Goal: Task Accomplishment & Management: Complete application form

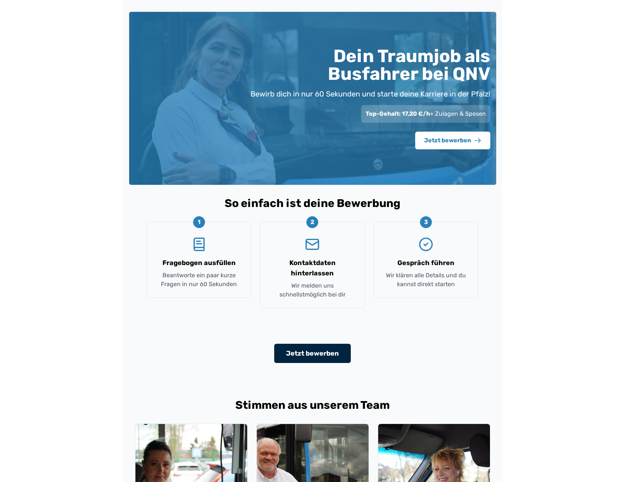
click at [311, 353] on button "Jetzt bewerben" at bounding box center [312, 353] width 77 height 19
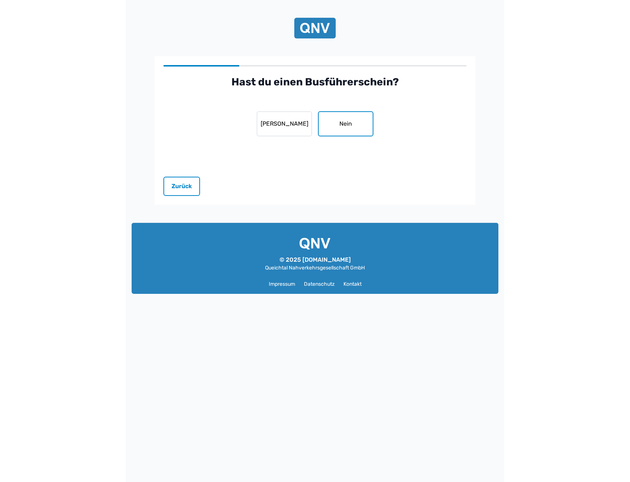
click at [364, 124] on button "Nein" at bounding box center [345, 123] width 55 height 25
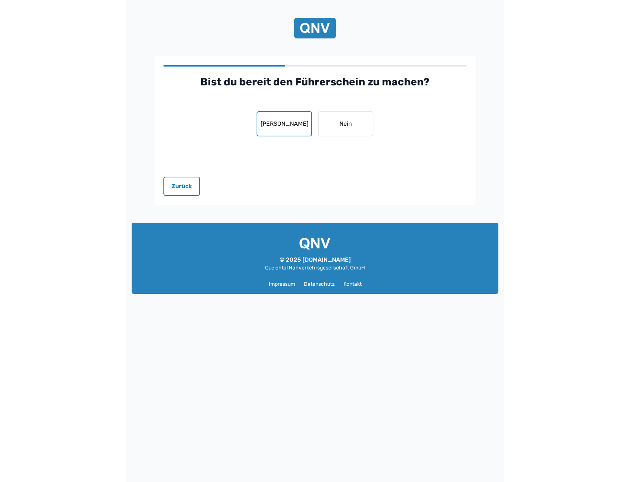
click at [299, 134] on button "Ja" at bounding box center [284, 123] width 55 height 25
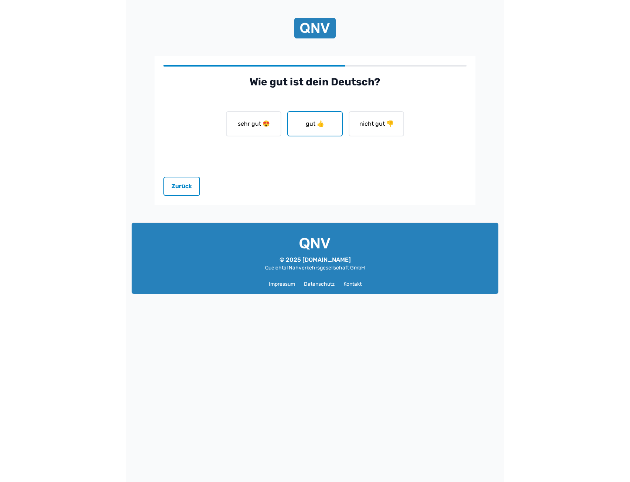
click at [317, 118] on button "gut 👍" at bounding box center [314, 123] width 55 height 25
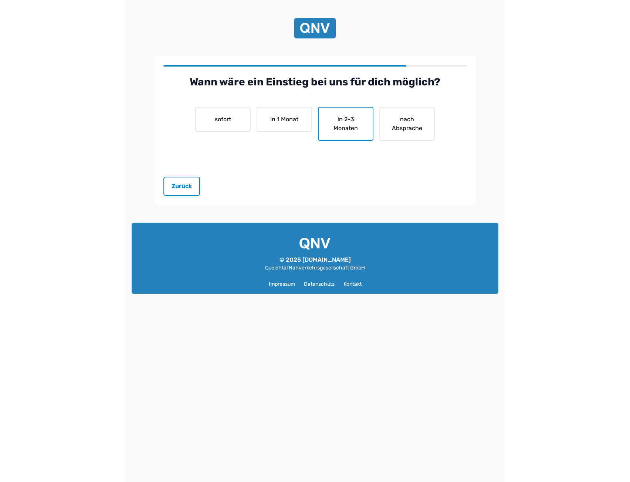
click at [355, 120] on button "in 2-3 Monaten" at bounding box center [345, 124] width 55 height 34
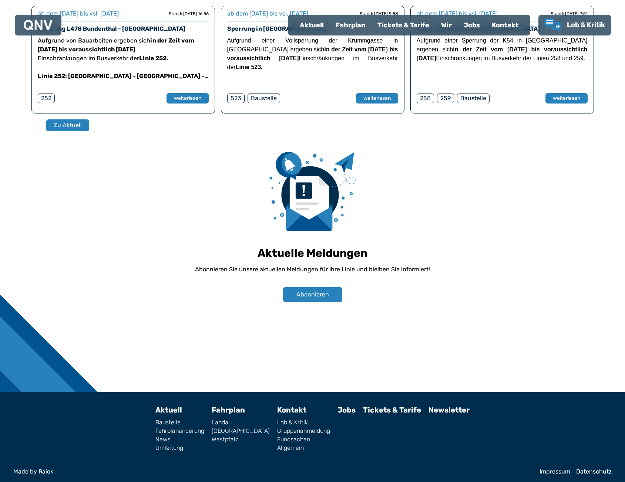
scroll to position [494, 0]
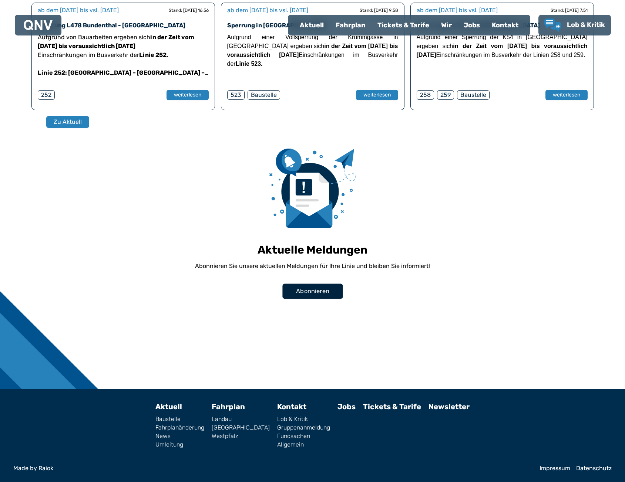
click at [307, 286] on button "Abonnieren" at bounding box center [312, 291] width 60 height 15
click at [314, 292] on span "Abonnieren" at bounding box center [312, 291] width 33 height 9
click at [314, 301] on div "Aktuelle Meldungen Abonnieren Sie unsere aktuellen Meldungen für Ihre Linie und…" at bounding box center [312, 235] width 235 height 172
click at [317, 285] on button "Abonnieren" at bounding box center [312, 291] width 60 height 15
click at [310, 290] on span "Abonnieren" at bounding box center [312, 291] width 33 height 9
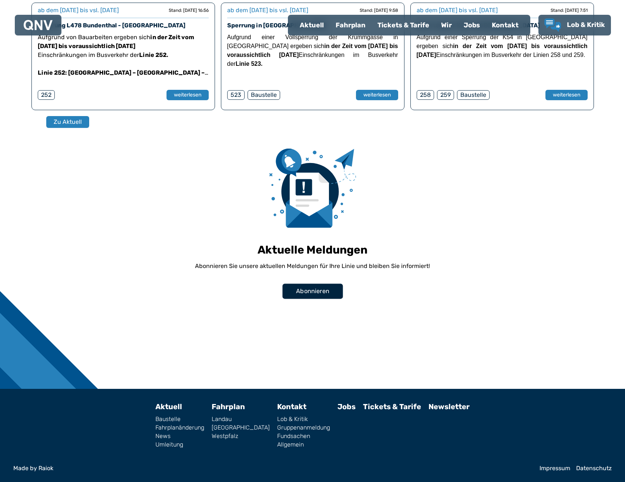
click at [310, 290] on span "Abonnieren" at bounding box center [312, 291] width 33 height 9
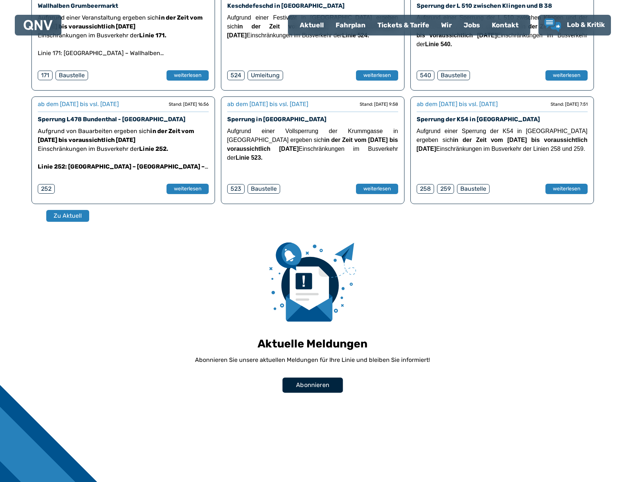
scroll to position [458, 0]
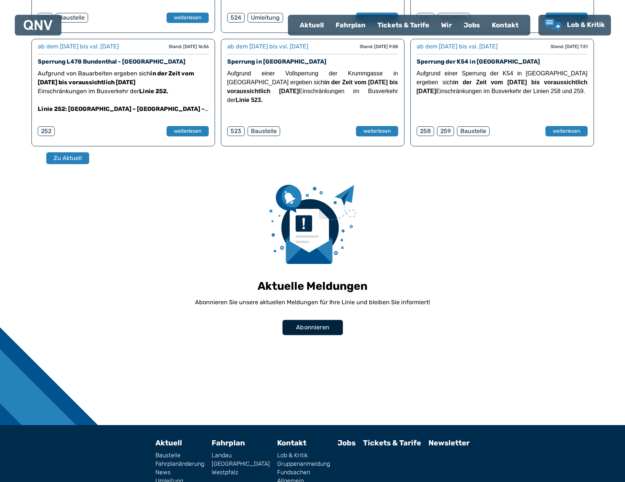
click at [321, 333] on button "Abonnieren" at bounding box center [312, 327] width 60 height 15
click at [320, 330] on span "Abonnieren" at bounding box center [312, 327] width 33 height 9
click at [321, 330] on span "Abonnieren" at bounding box center [312, 327] width 33 height 9
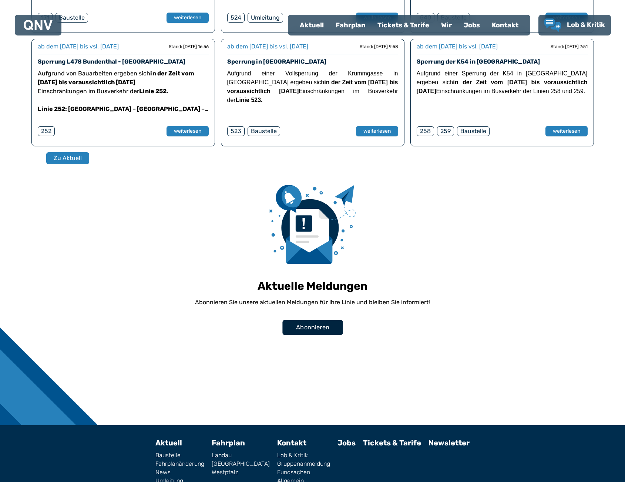
click at [321, 329] on span "Abonnieren" at bounding box center [312, 327] width 33 height 9
click at [335, 326] on button "Abonnieren" at bounding box center [312, 327] width 60 height 15
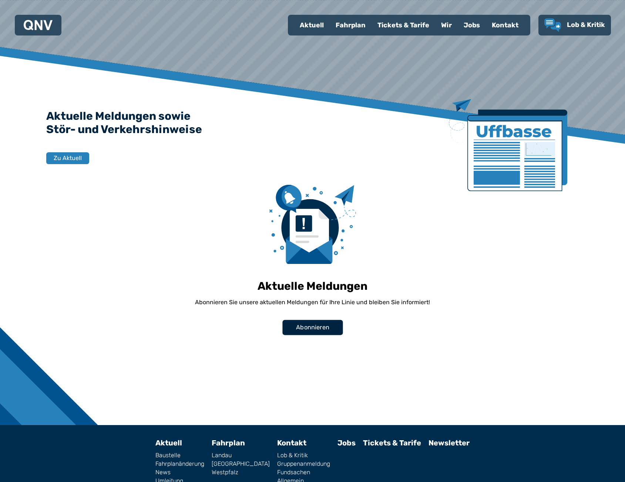
click at [314, 331] on span "Abonnieren" at bounding box center [312, 327] width 33 height 9
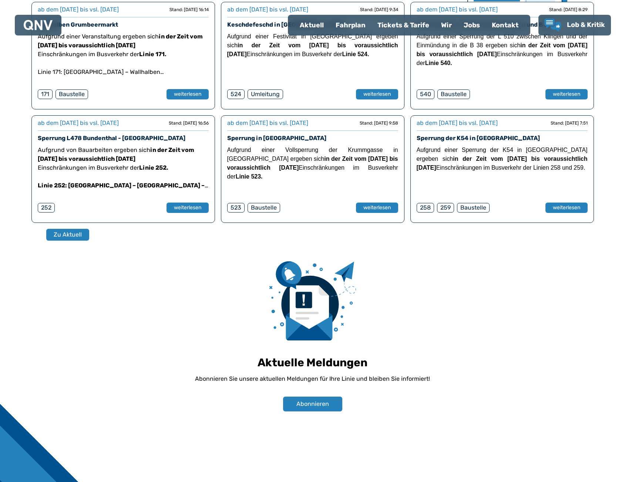
scroll to position [385, 0]
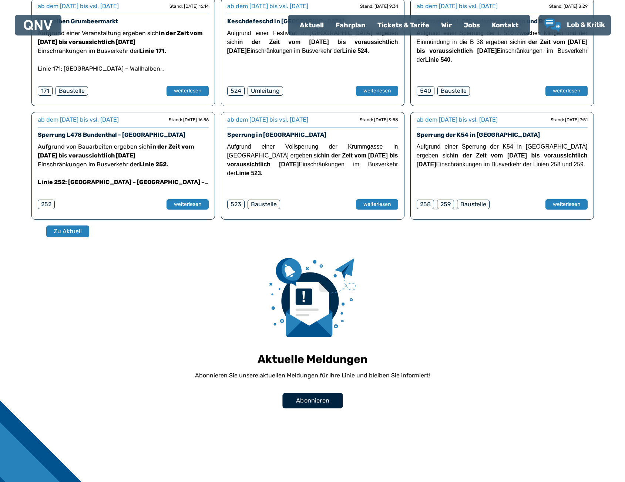
click at [320, 402] on span "Abonnieren" at bounding box center [312, 400] width 33 height 9
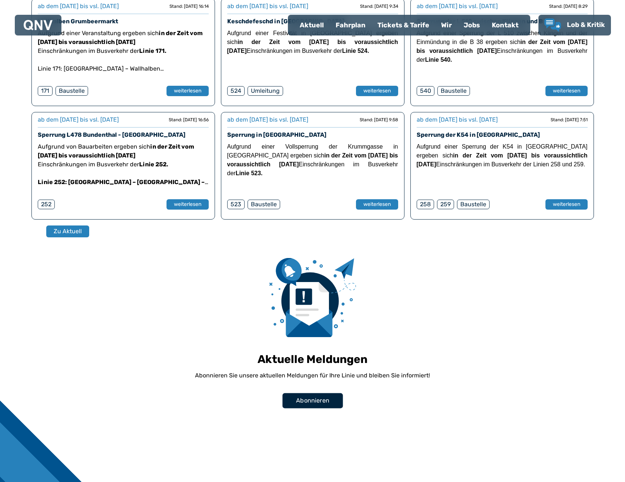
click at [320, 402] on span "Abonnieren" at bounding box center [312, 400] width 33 height 9
click at [320, 403] on span "Abonnieren" at bounding box center [312, 400] width 33 height 9
click at [378, 206] on button "weiterlesen" at bounding box center [376, 204] width 43 height 11
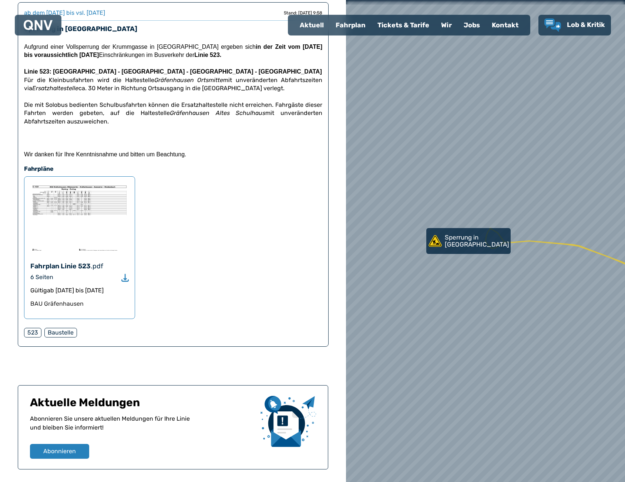
scroll to position [197, 0]
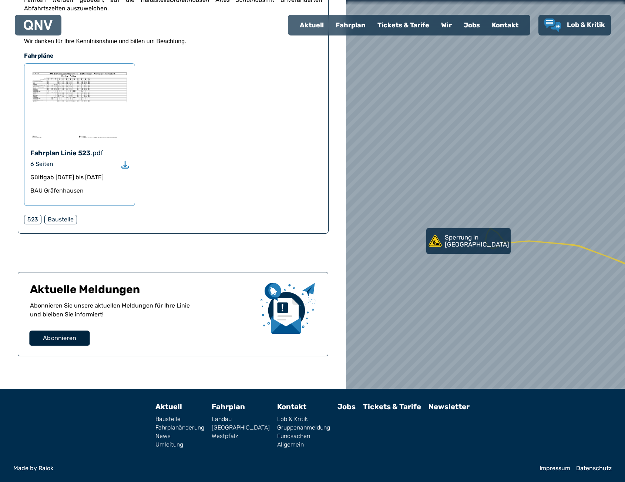
click at [70, 338] on span "Abonnieren" at bounding box center [59, 338] width 33 height 9
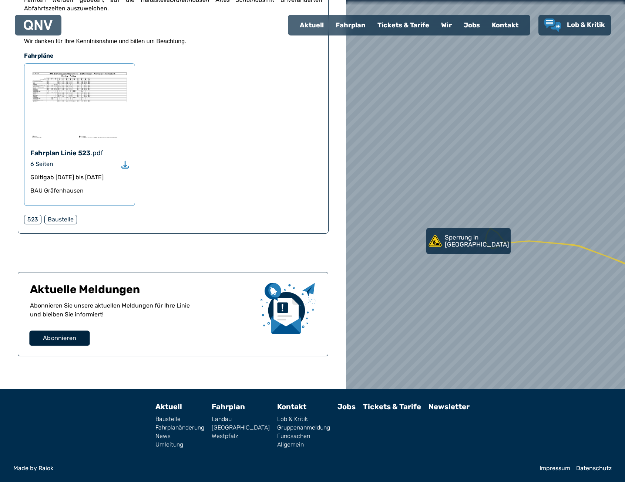
click at [70, 338] on span "Abonnieren" at bounding box center [59, 338] width 33 height 9
click at [82, 347] on div "Aktuelle Meldungen Abonnieren Sie unsere aktuellen Meldungen für Ihre Linie und…" at bounding box center [173, 314] width 310 height 84
click at [81, 337] on button "Abonnieren" at bounding box center [59, 338] width 60 height 15
drag, startPoint x: 81, startPoint y: 337, endPoint x: 139, endPoint y: 300, distance: 68.6
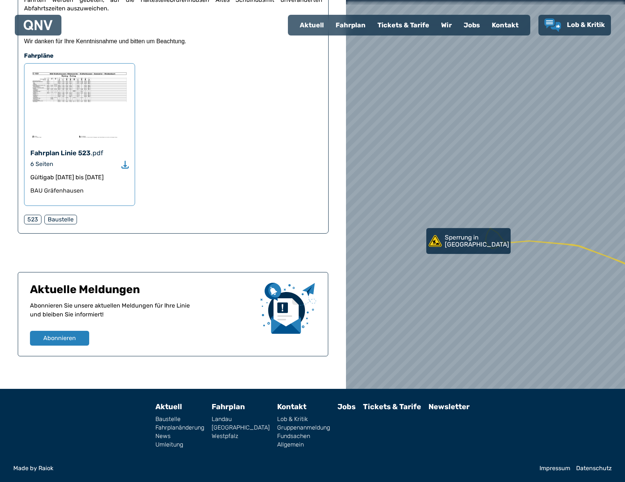
click at [82, 337] on button "Abonnieren" at bounding box center [59, 338] width 59 height 15
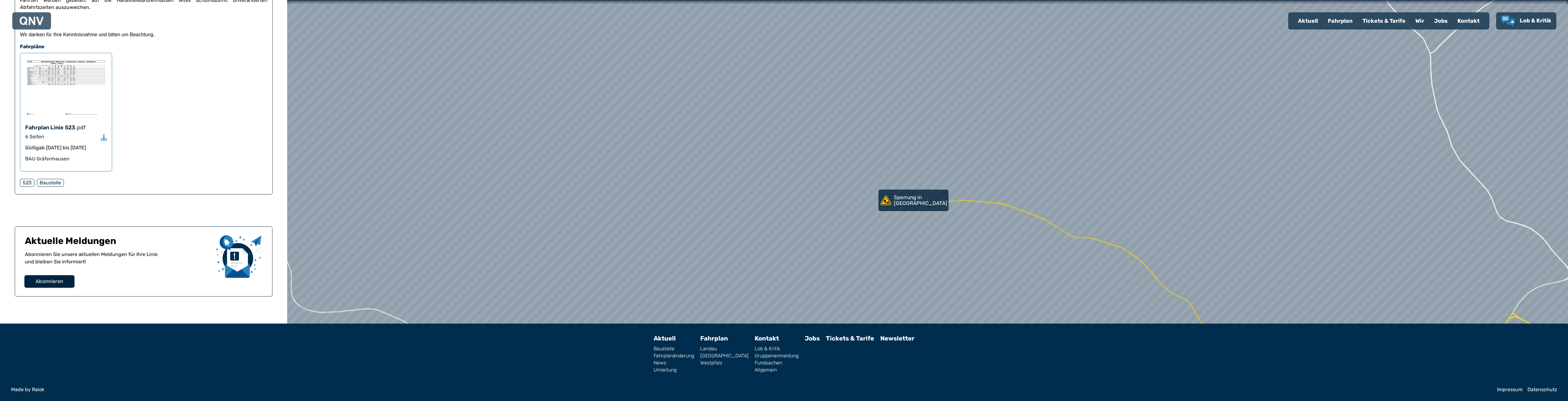
click at [60, 284] on span "Abonnieren" at bounding box center [49, 281] width 27 height 7
drag, startPoint x: 60, startPoint y: 284, endPoint x: 79, endPoint y: 257, distance: 33.0
click at [60, 283] on span "Abonnieren" at bounding box center [49, 281] width 27 height 7
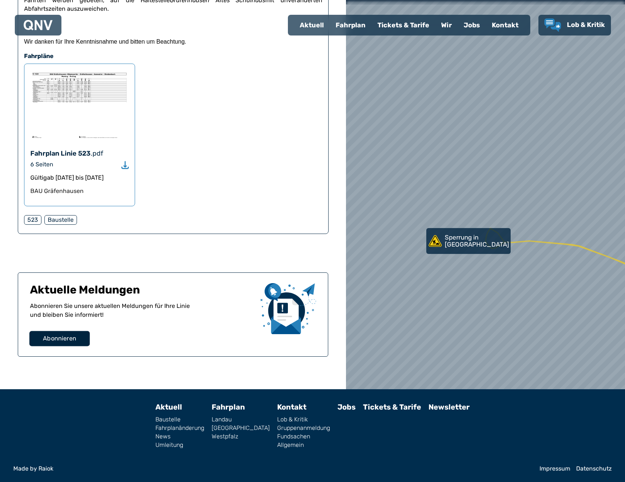
click at [72, 338] on span "Abonnieren" at bounding box center [59, 338] width 33 height 9
click at [71, 337] on span "Abonnieren" at bounding box center [59, 338] width 33 height 9
click at [70, 337] on span "Abonnieren" at bounding box center [59, 338] width 33 height 9
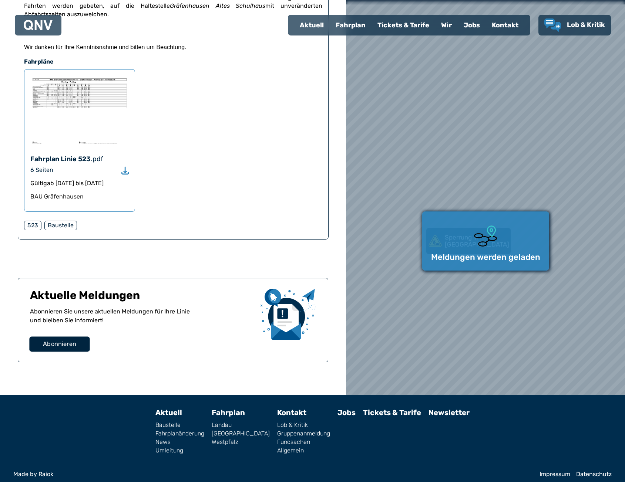
scroll to position [197, 0]
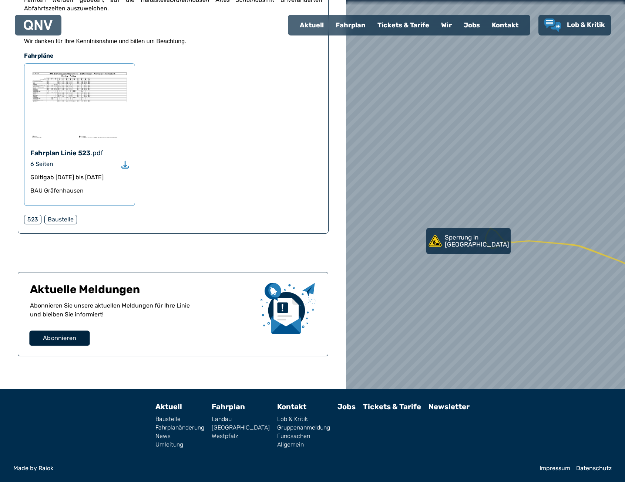
click at [53, 337] on span "Abonnieren" at bounding box center [59, 338] width 33 height 9
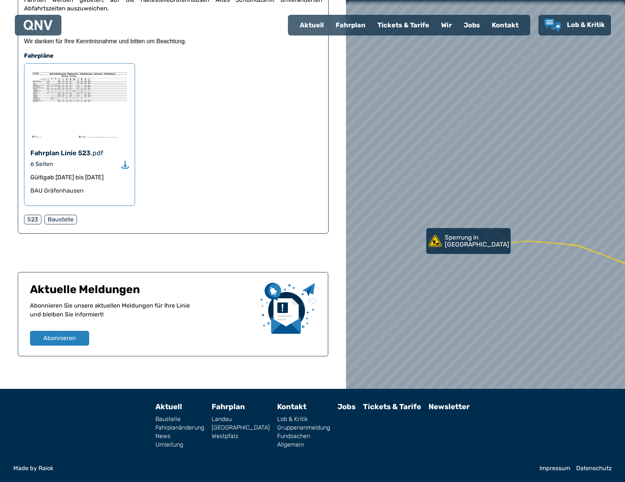
click at [42, 14] on p at bounding box center [173, 17] width 298 height 8
click at [45, 20] on div at bounding box center [38, 25] width 29 height 15
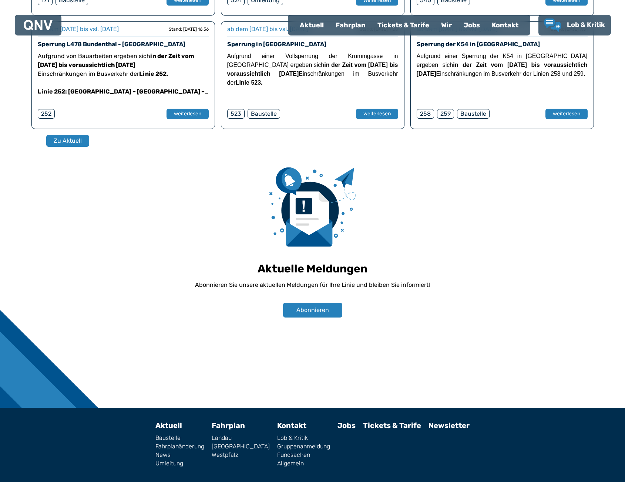
scroll to position [494, 0]
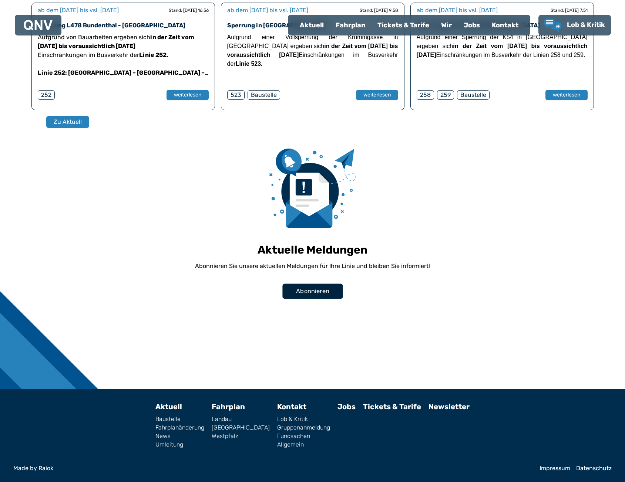
click at [304, 289] on span "Abonnieren" at bounding box center [312, 291] width 33 height 9
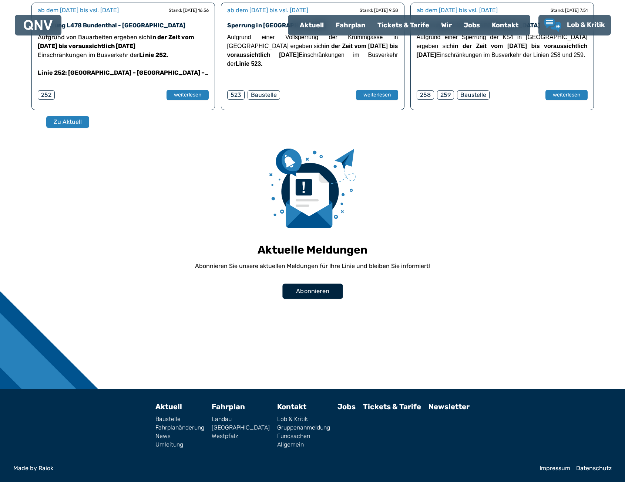
click at [304, 289] on span "Abonnieren" at bounding box center [312, 291] width 33 height 9
click at [304, 288] on span "Abonnieren" at bounding box center [312, 291] width 33 height 9
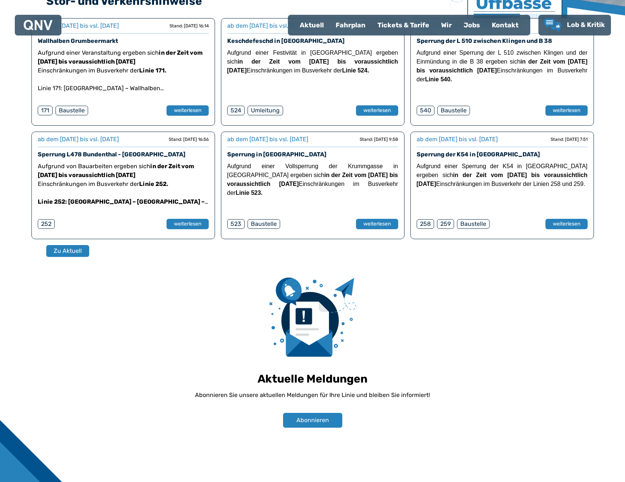
scroll to position [494, 0]
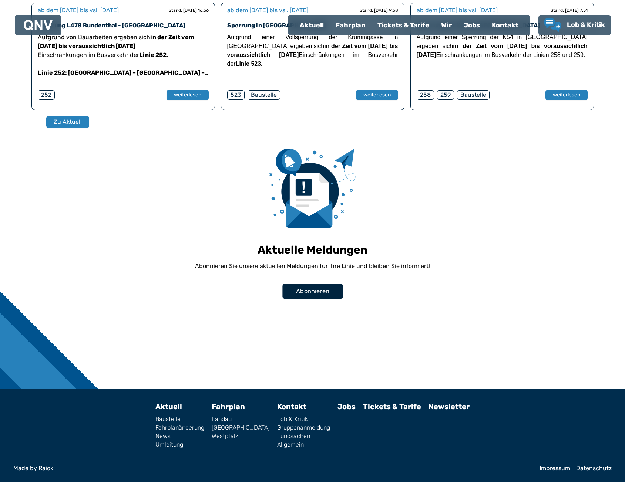
click at [318, 295] on span "Abonnieren" at bounding box center [312, 291] width 33 height 9
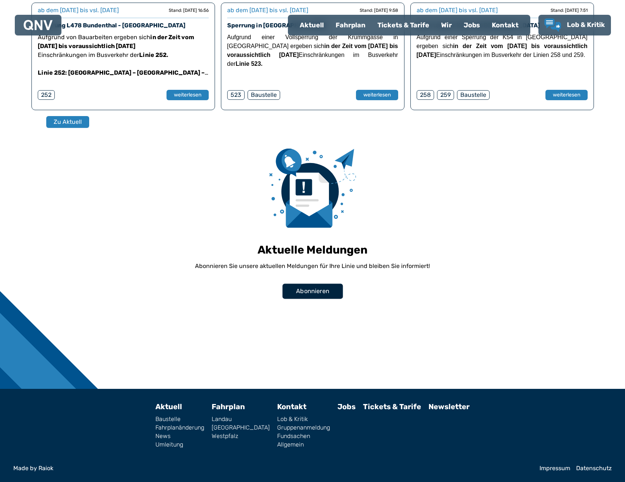
click at [314, 293] on span "Abonnieren" at bounding box center [312, 291] width 33 height 9
drag, startPoint x: 314, startPoint y: 293, endPoint x: 298, endPoint y: 345, distance: 54.9
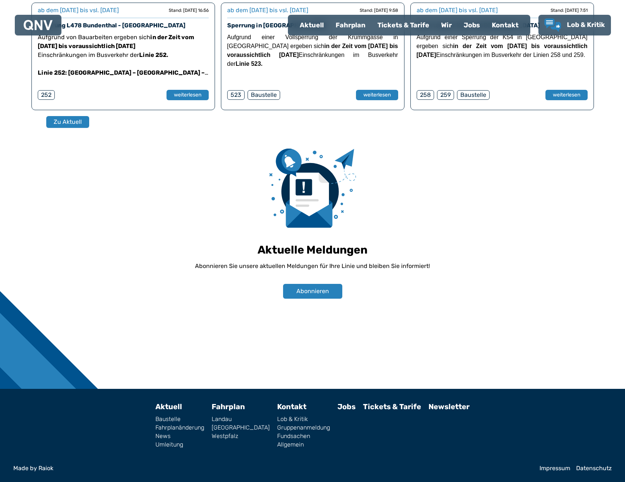
click at [314, 293] on span "Abonnieren" at bounding box center [312, 291] width 33 height 9
click at [295, 293] on button "Abonnieren" at bounding box center [312, 291] width 60 height 15
click at [295, 291] on button "Abonnieren" at bounding box center [312, 291] width 60 height 15
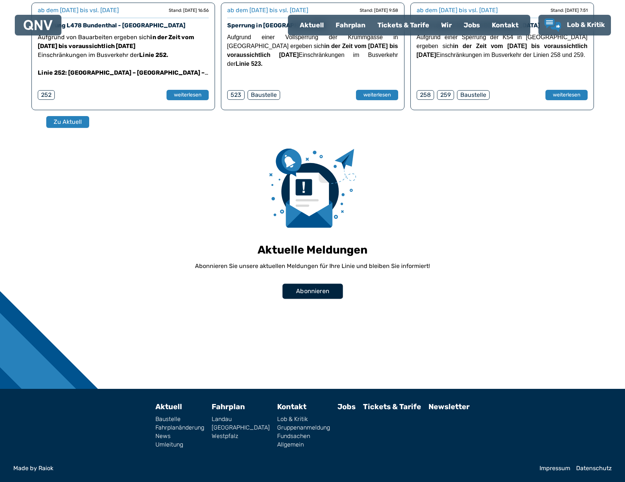
click at [309, 295] on span "Abonnieren" at bounding box center [312, 291] width 33 height 9
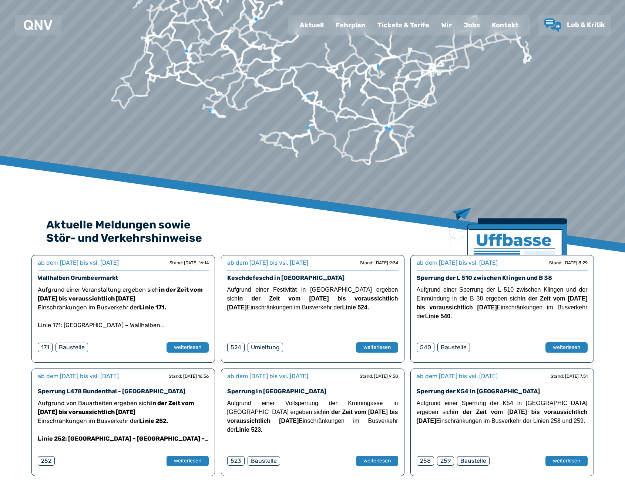
scroll to position [310, 0]
